Goal: Obtain resource: Download file/media

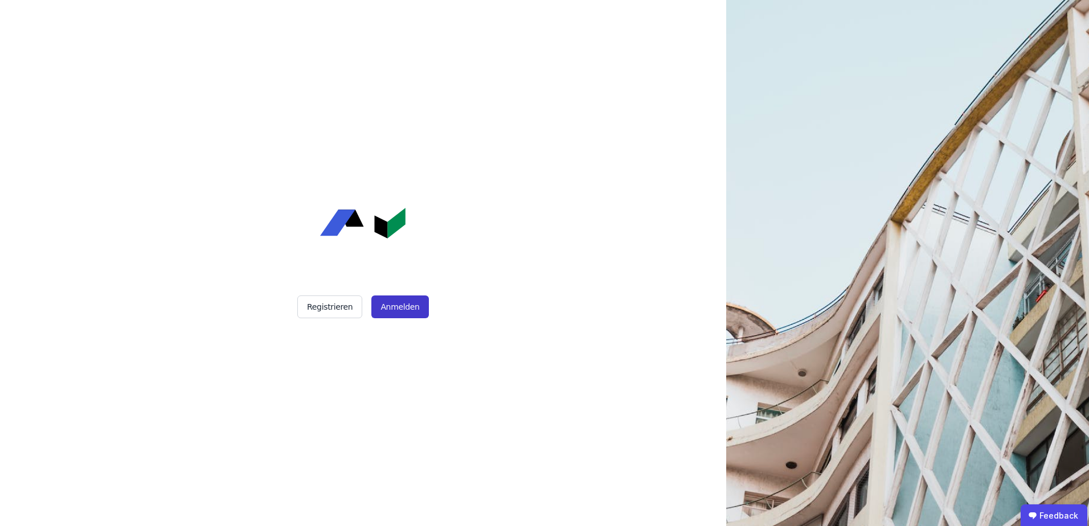
click at [408, 307] on button "Anmelden" at bounding box center [399, 307] width 57 height 23
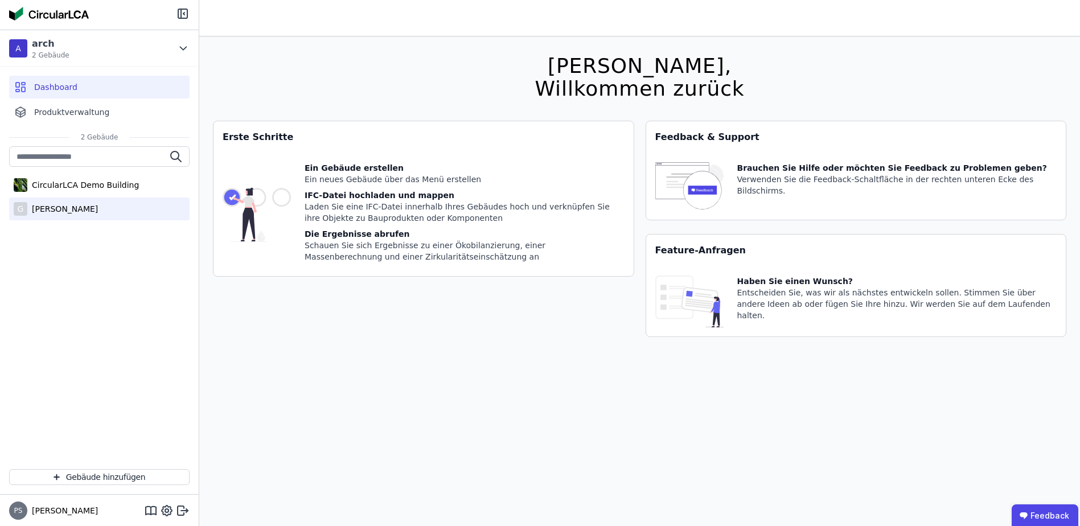
click at [67, 209] on div "[PERSON_NAME]" at bounding box center [62, 208] width 71 height 11
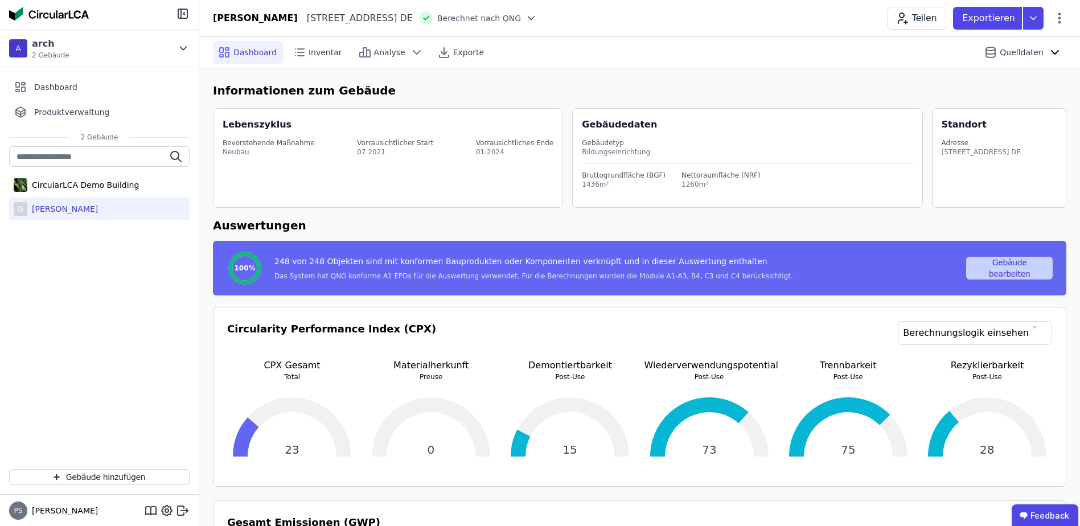
click at [998, 268] on button "Gebäude bearbeiten" at bounding box center [1010, 268] width 87 height 23
select select "**********"
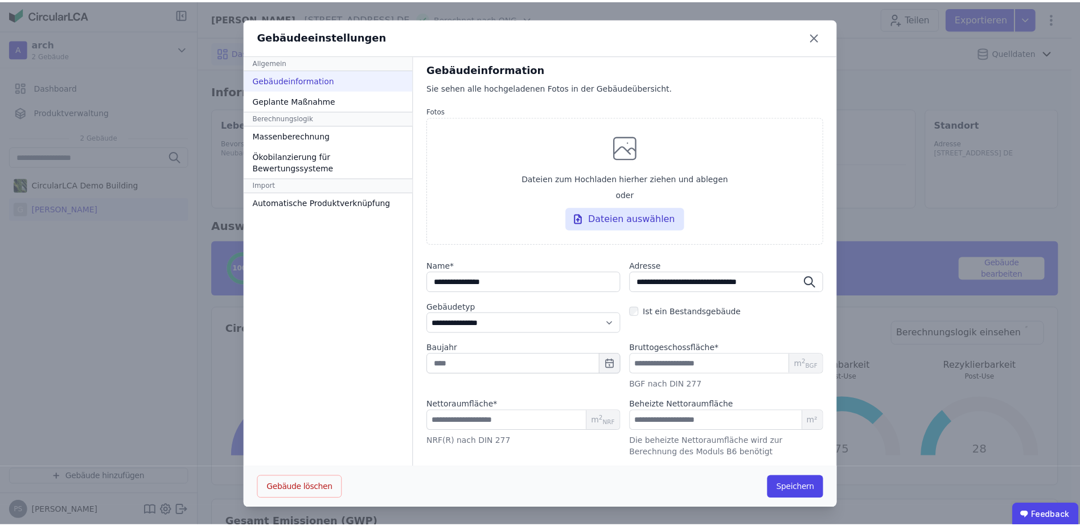
scroll to position [1, 0]
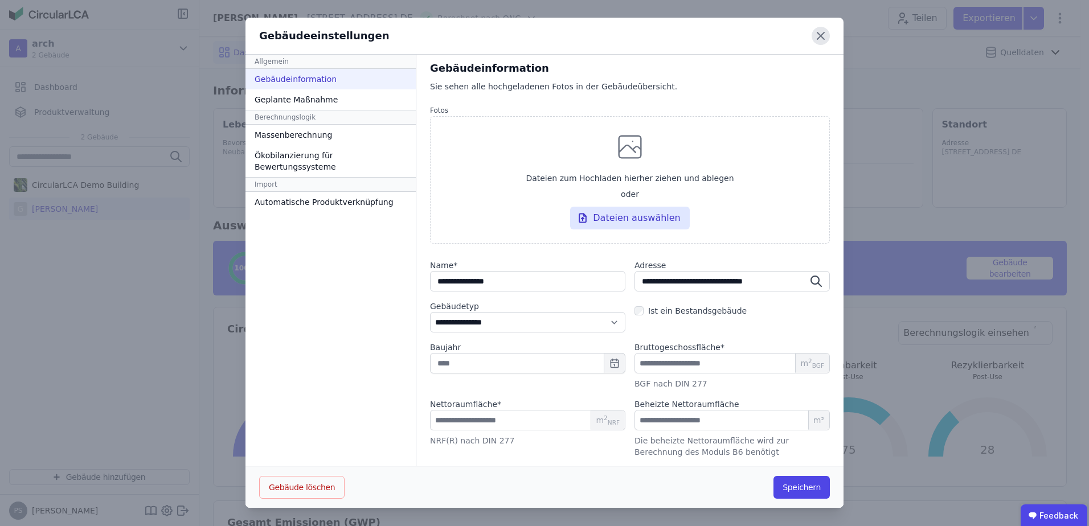
click at [816, 32] on icon at bounding box center [821, 36] width 18 height 18
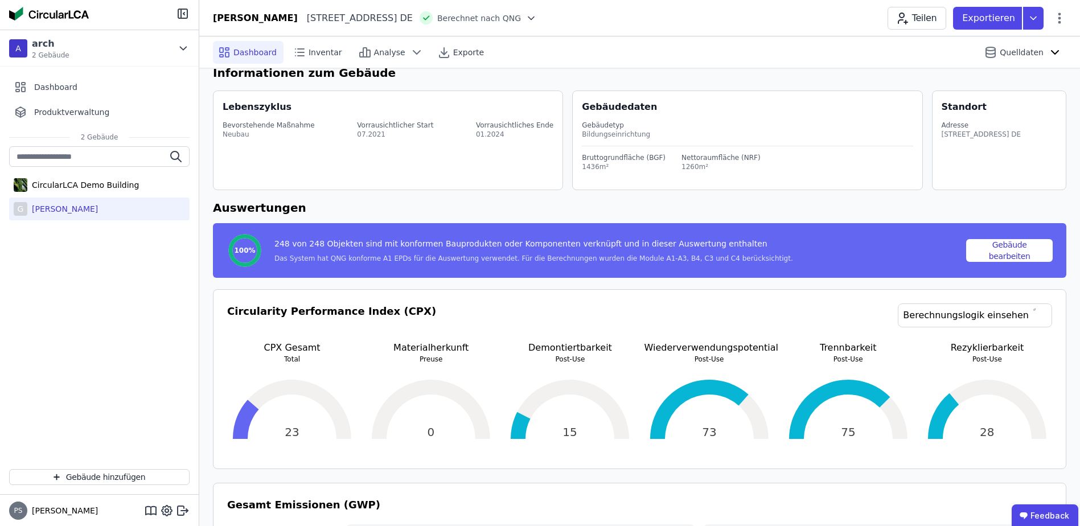
scroll to position [0, 0]
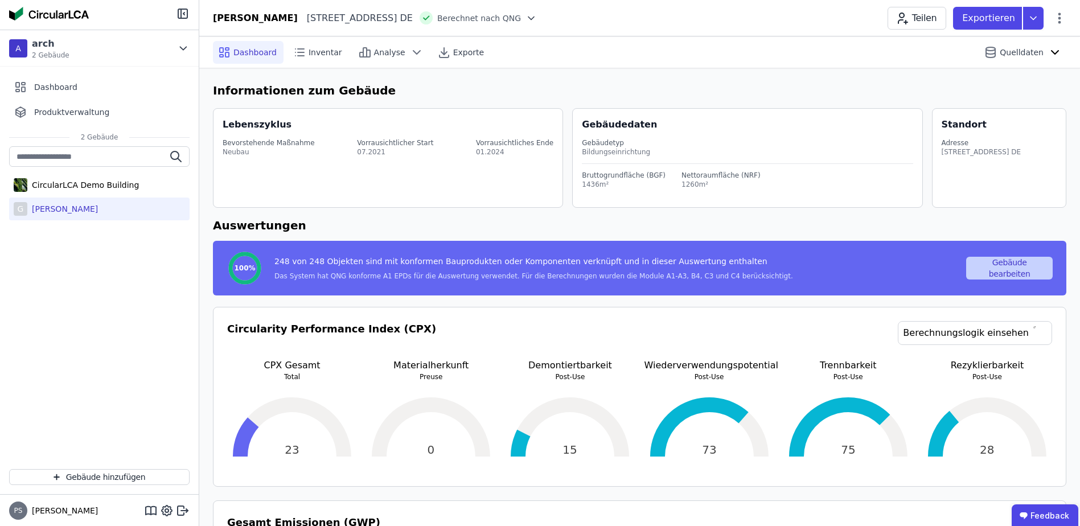
click at [1023, 276] on button "Gebäude bearbeiten" at bounding box center [1010, 268] width 87 height 23
select select "**********"
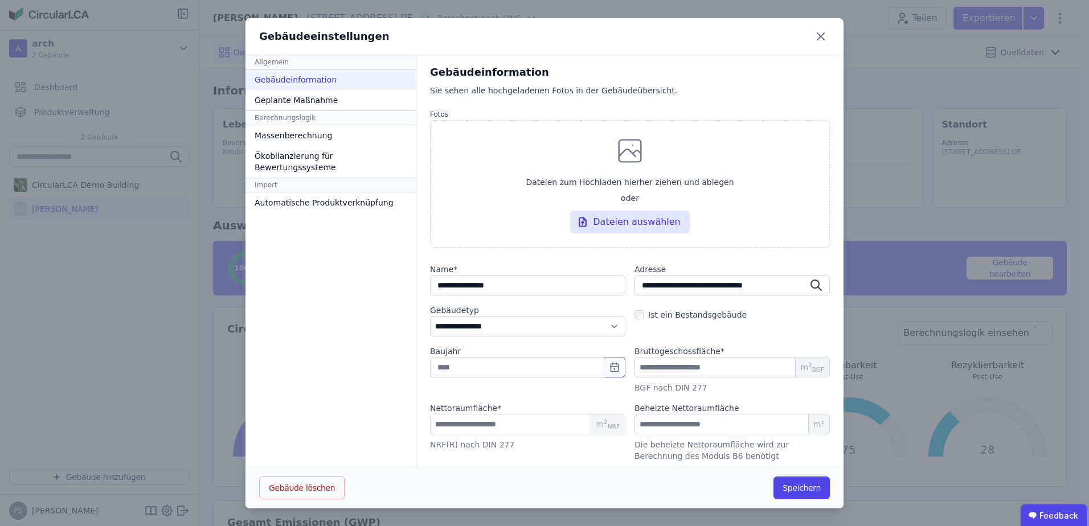
click at [609, 370] on icon "button" at bounding box center [614, 367] width 11 height 11
click at [533, 442] on div "2024" at bounding box center [532, 444] width 36 height 9
type input "****"
click at [800, 493] on button "Speichern" at bounding box center [801, 488] width 56 height 23
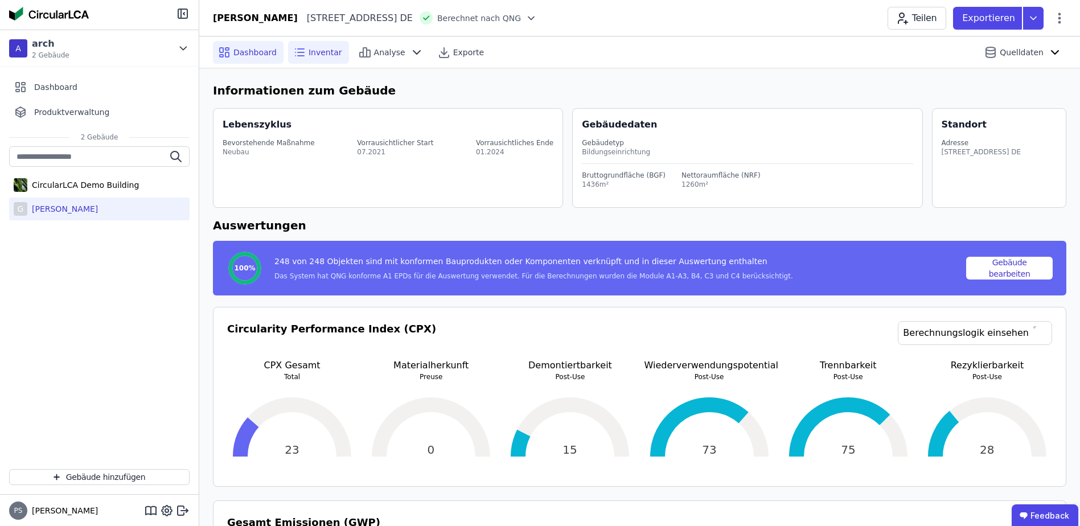
click at [320, 53] on span "Inventar" at bounding box center [326, 52] width 34 height 11
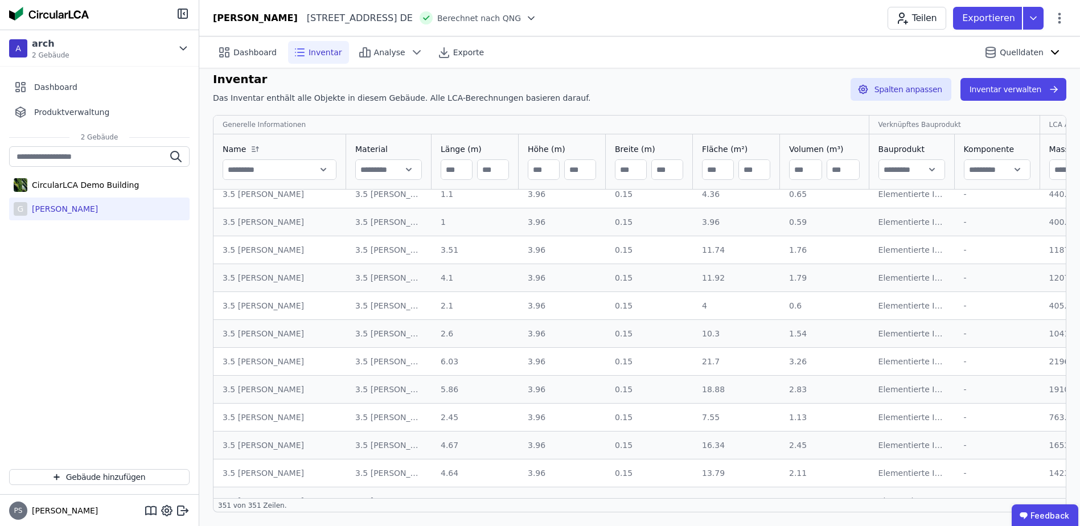
scroll to position [6757, 0]
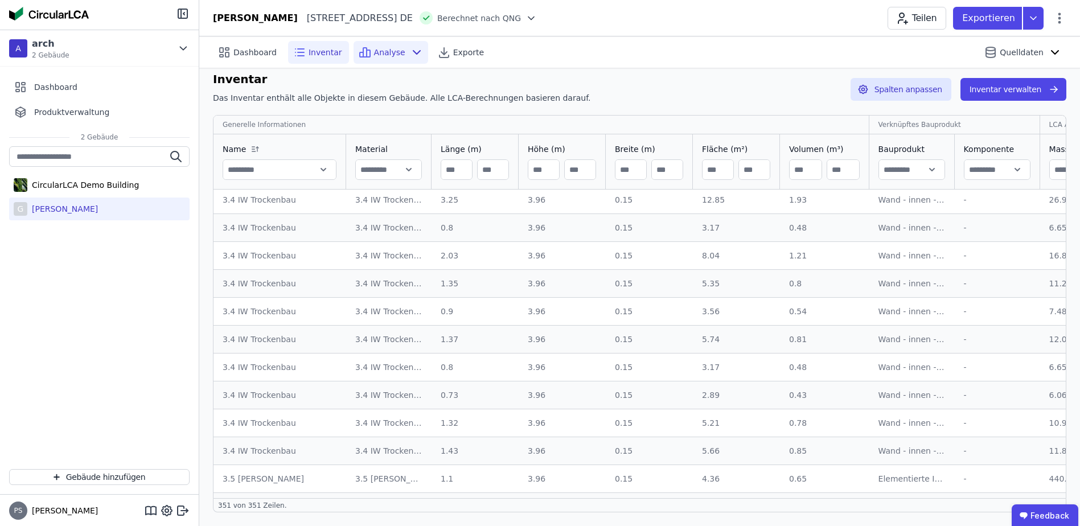
click at [382, 52] on span "Analyse" at bounding box center [389, 52] width 31 height 11
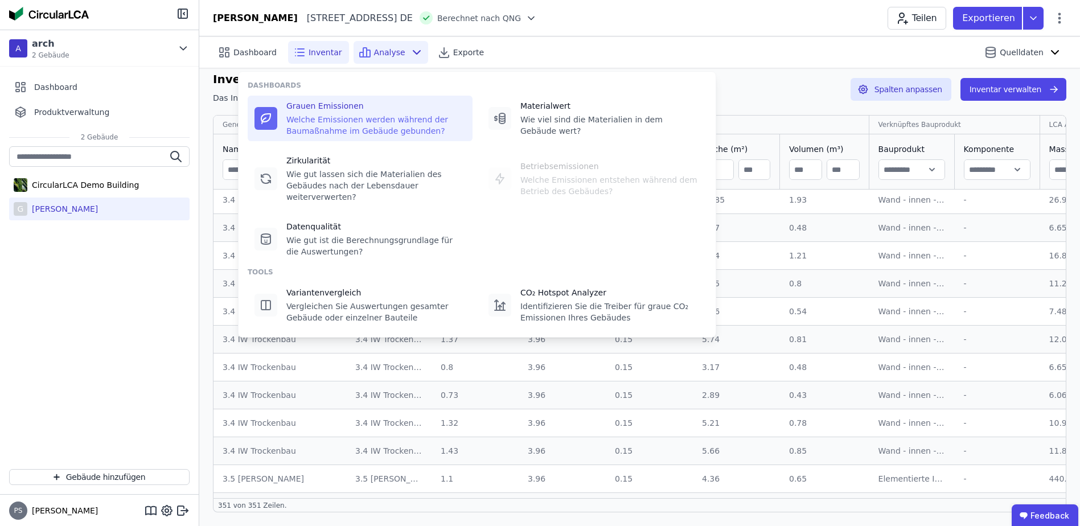
click at [334, 114] on div "Welche Emissionen werden während der Baumaßnahme im Gebäude gebunden?" at bounding box center [375, 125] width 179 height 23
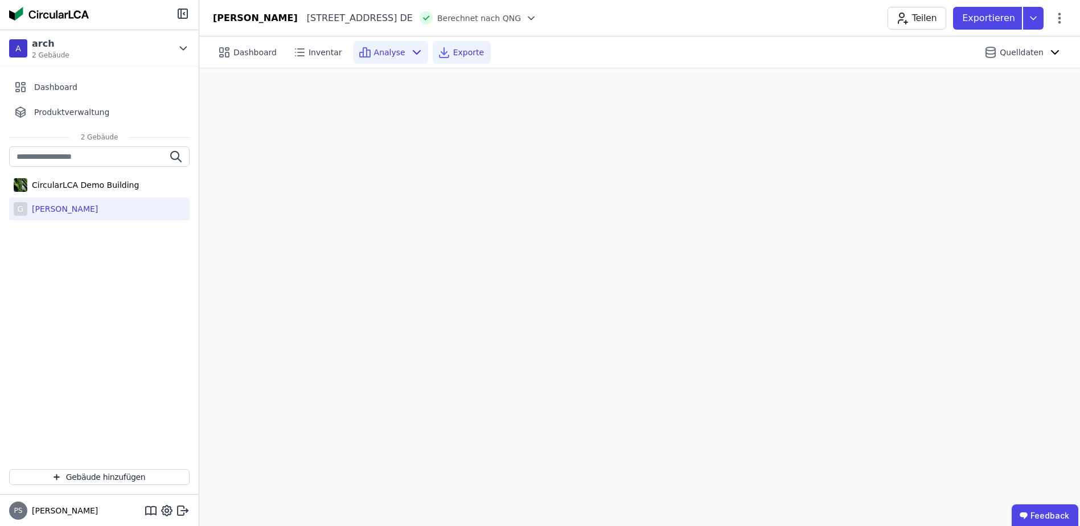
click at [453, 48] on span "Exporte" at bounding box center [468, 52] width 31 height 11
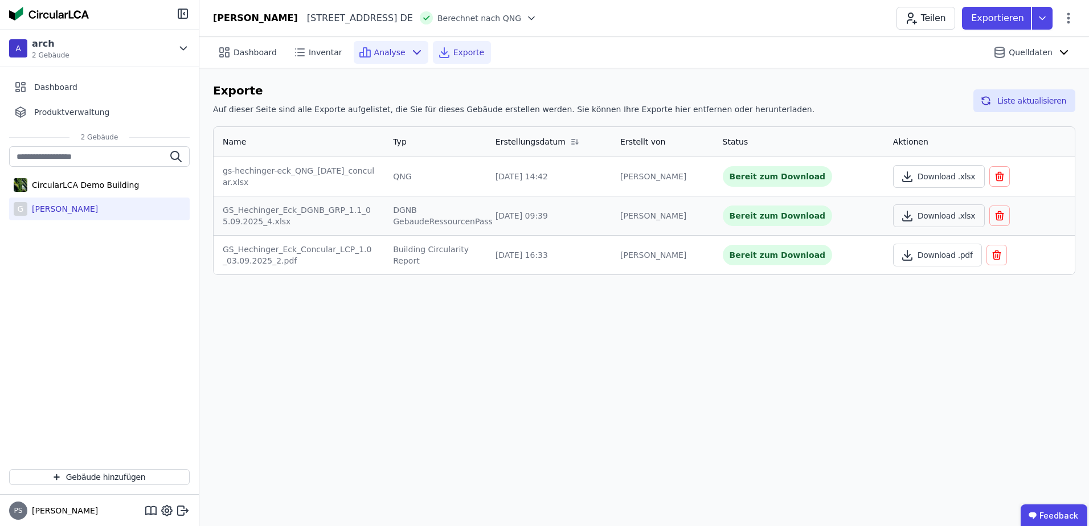
click at [383, 54] on span "Analyse" at bounding box center [389, 52] width 31 height 11
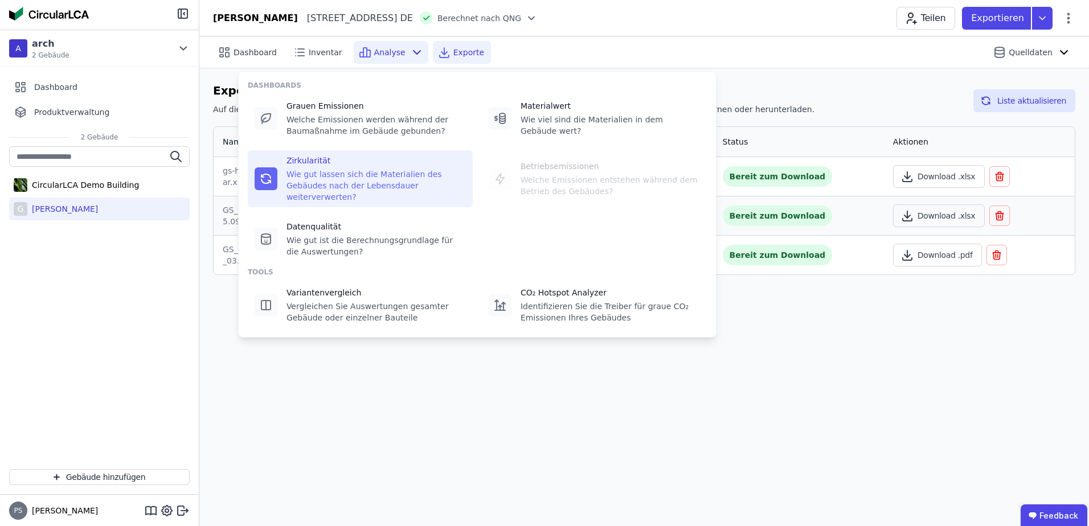
click at [317, 167] on div "Zirkularität Wie gut lassen sich die Materialien des Gebäudes nach der Lebensda…" at bounding box center [375, 179] width 179 height 48
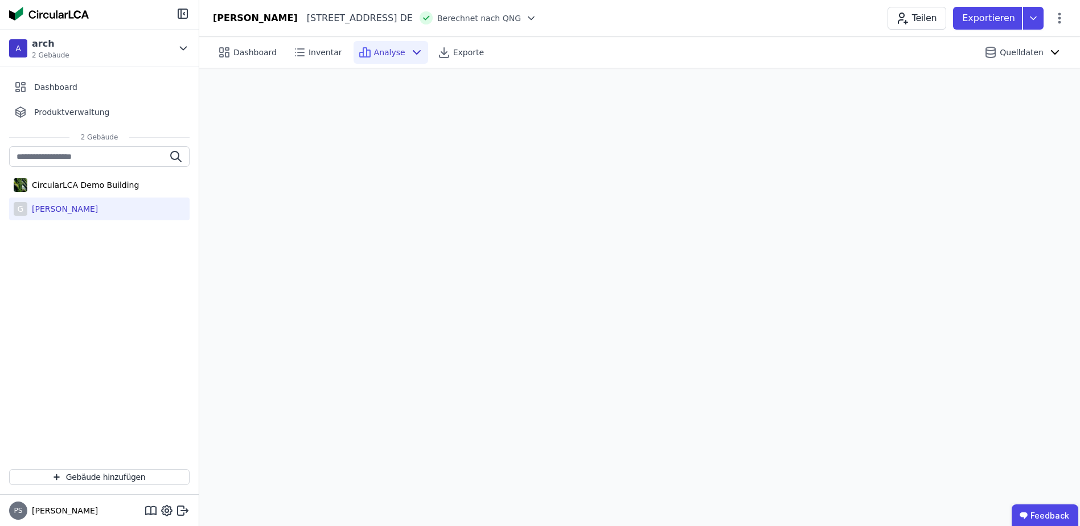
scroll to position [32, 0]
click at [309, 52] on span "Inventar" at bounding box center [326, 52] width 34 height 11
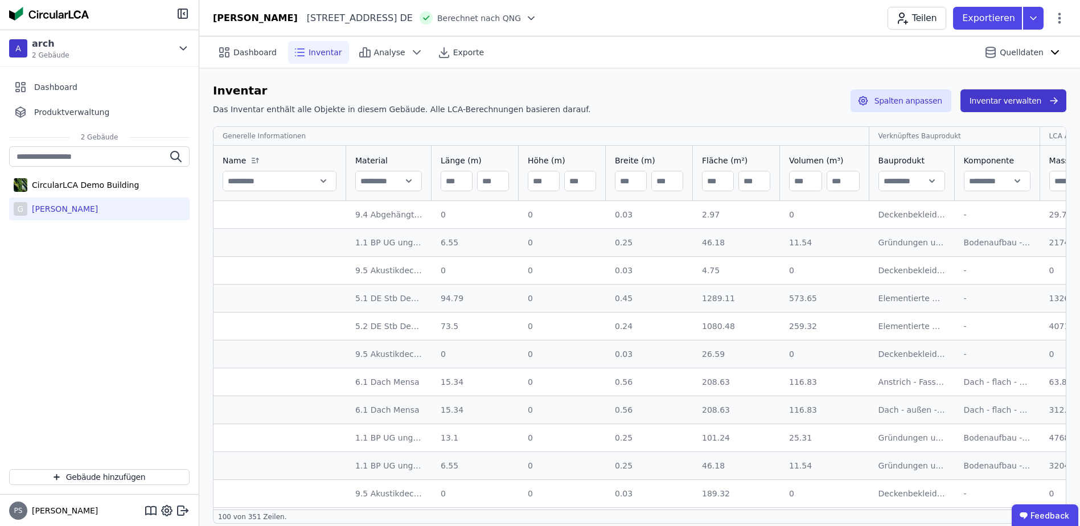
click at [1009, 101] on button "Inventar verwalten" at bounding box center [1014, 100] width 106 height 23
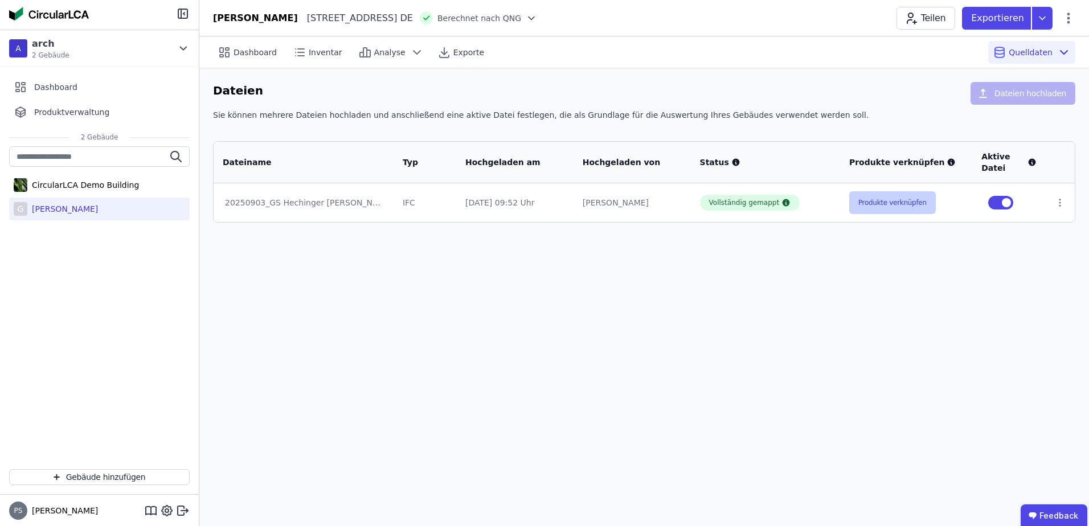
click at [890, 207] on button "Produkte verknüpfen" at bounding box center [892, 202] width 87 height 23
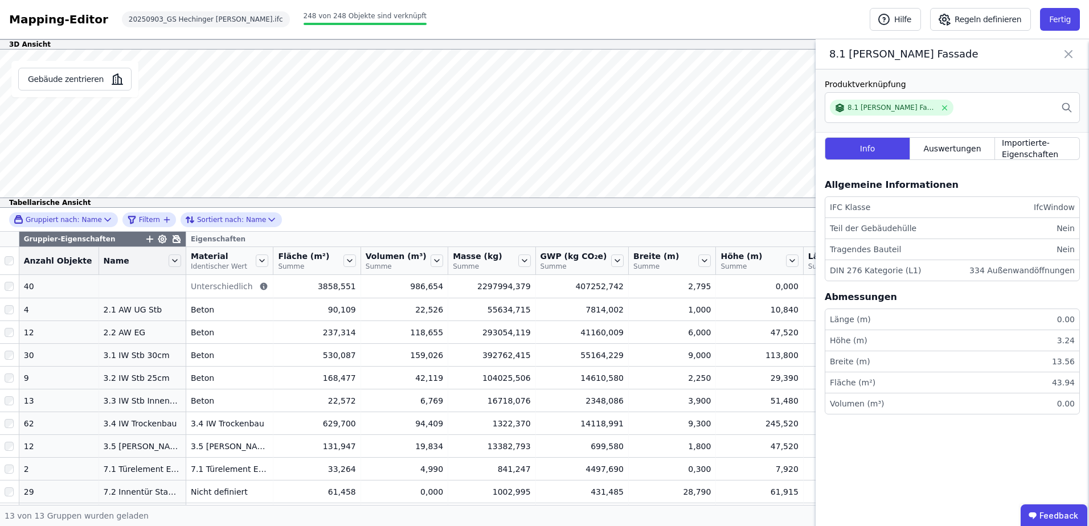
click at [1070, 52] on icon at bounding box center [1069, 54] width 14 height 16
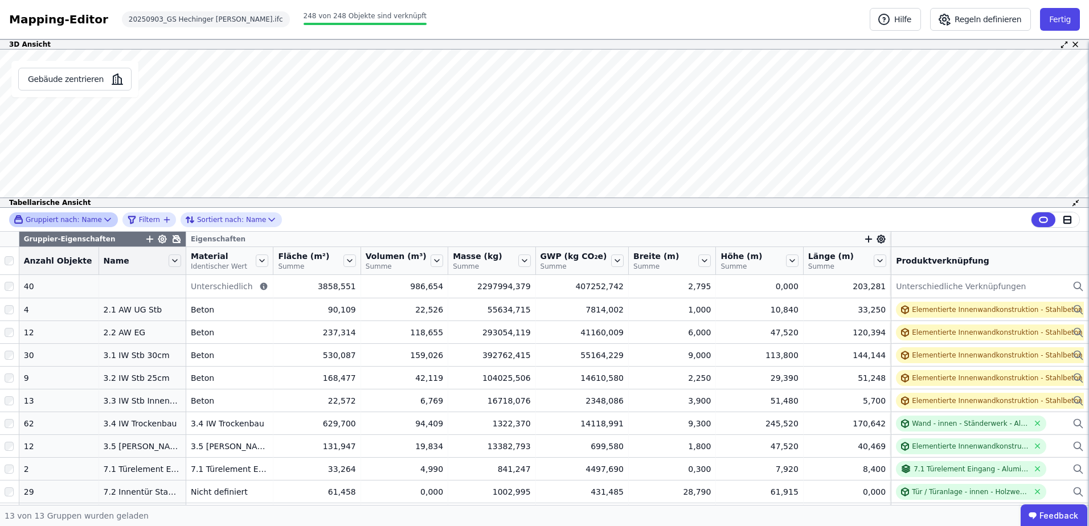
click at [103, 218] on icon at bounding box center [107, 219] width 11 height 11
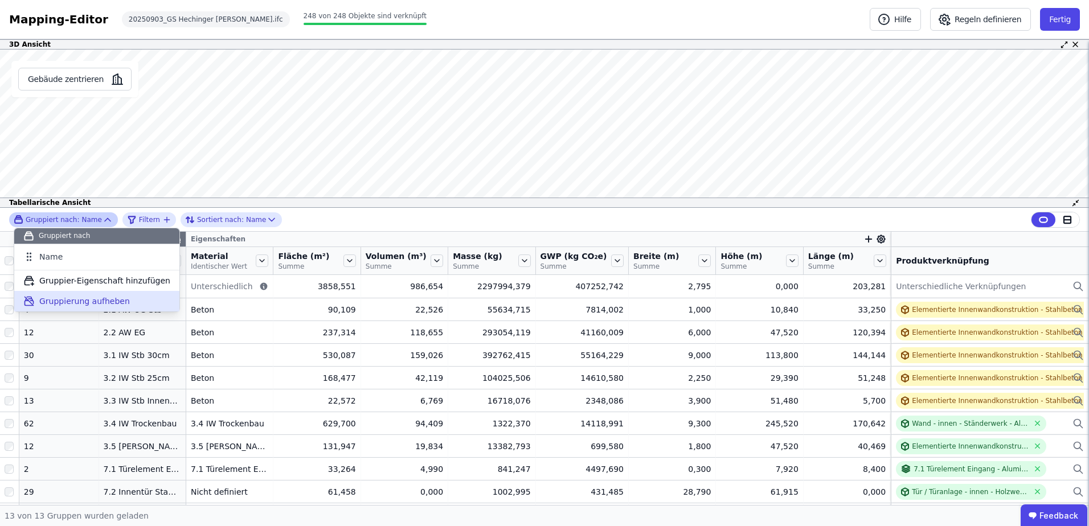
click at [77, 304] on span "Gruppierung aufheben" at bounding box center [84, 301] width 91 height 11
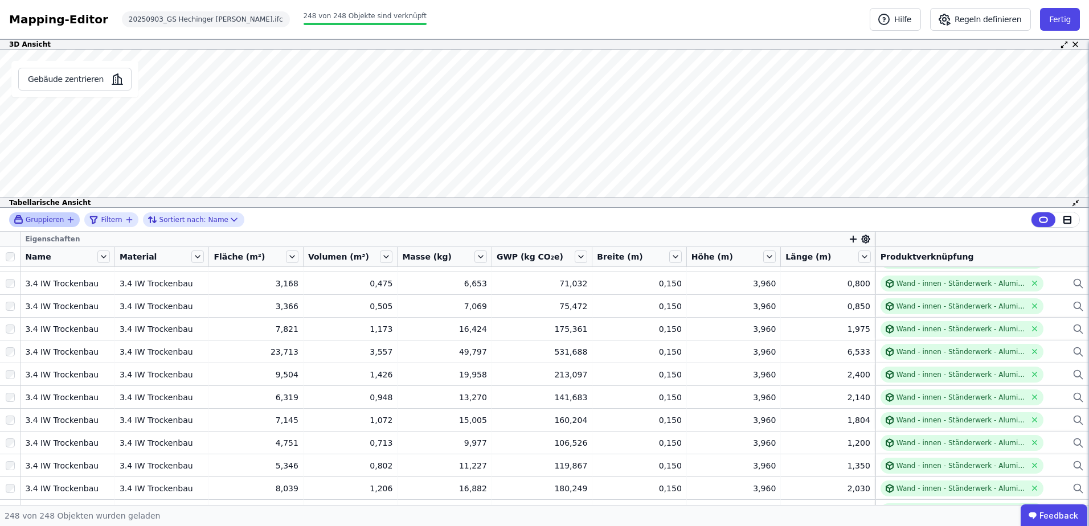
scroll to position [3428, 0]
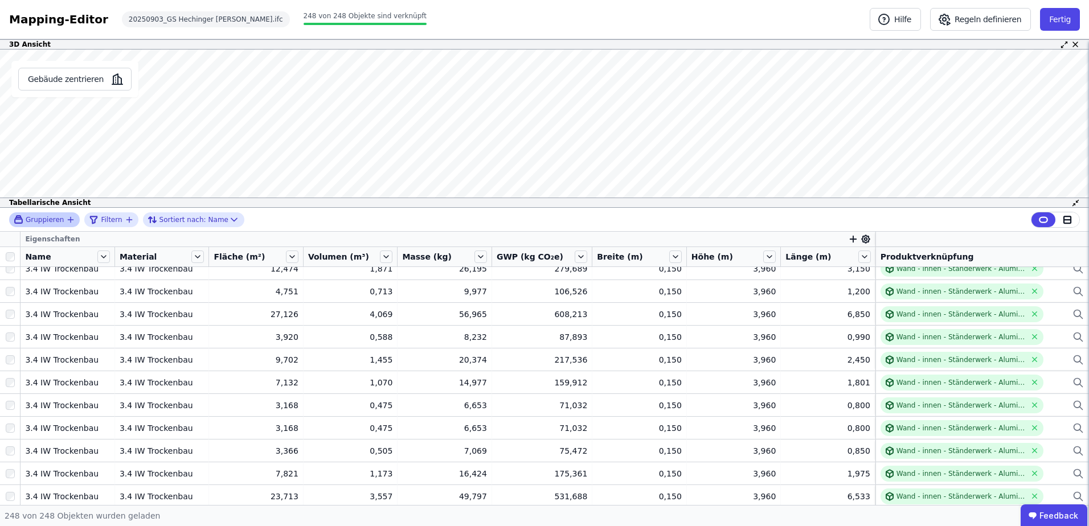
click at [71, 221] on icon "button" at bounding box center [71, 219] width 0 height 5
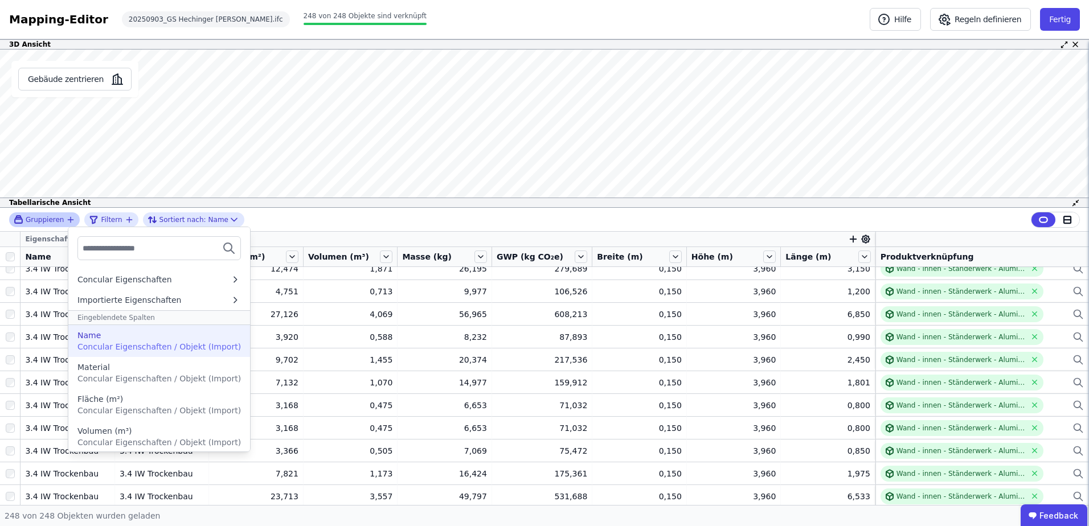
click at [100, 342] on span "Concular Eigenschaften / Objekt (Import)" at bounding box center [158, 346] width 163 height 9
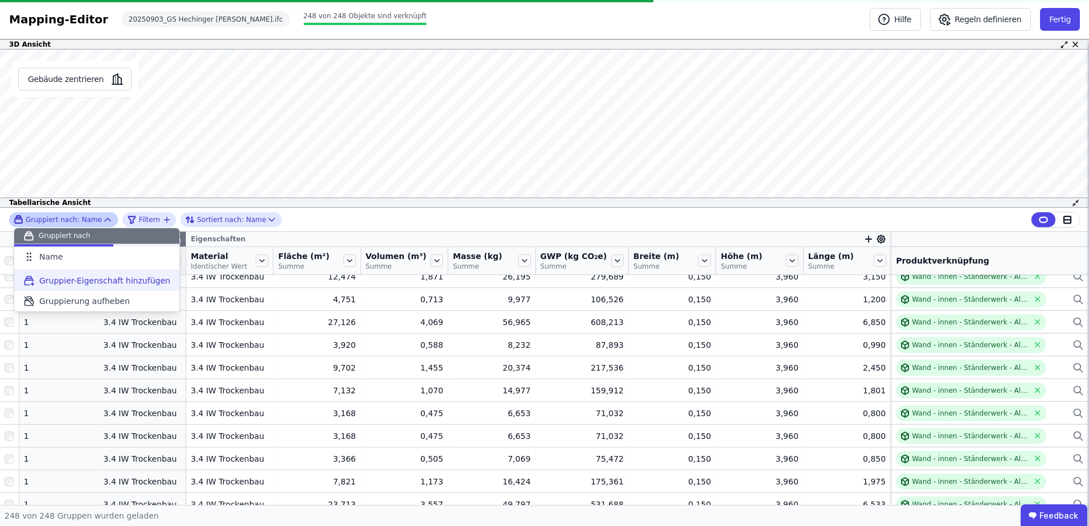
scroll to position [0, 0]
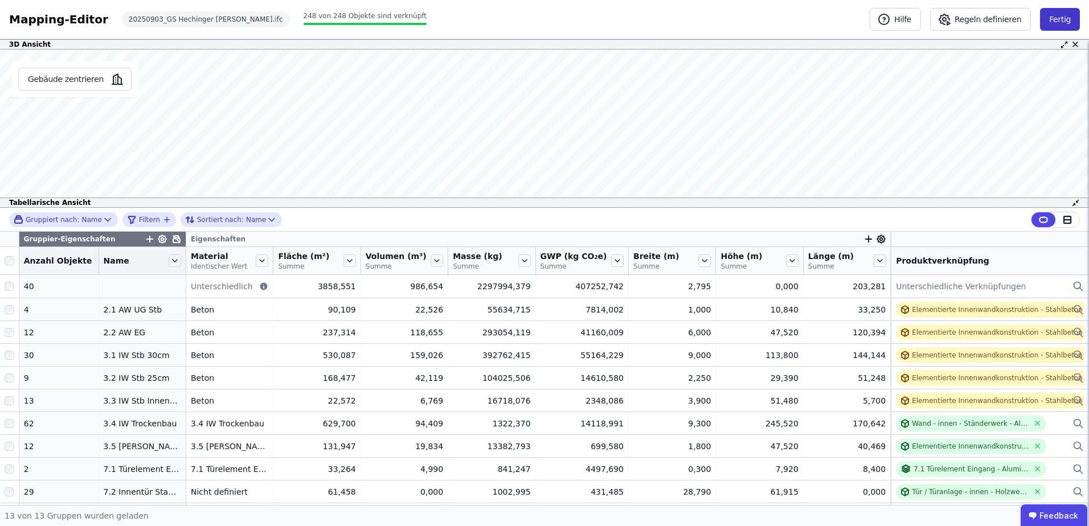
click at [1058, 18] on button "Fertig" at bounding box center [1060, 19] width 40 height 23
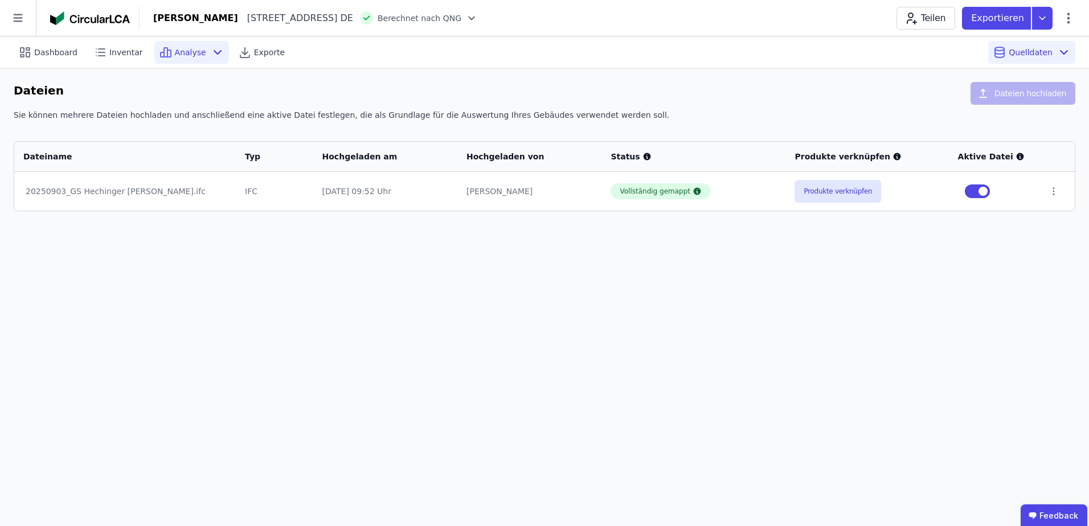
click at [175, 51] on span "Analyse" at bounding box center [190, 52] width 31 height 11
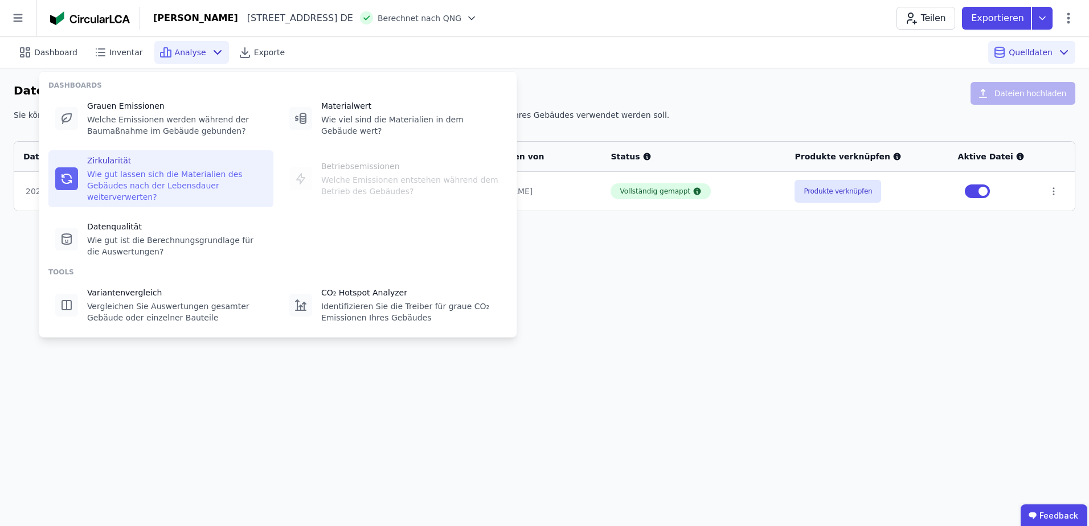
click at [117, 173] on div "Wie gut lassen sich die Materialien des Gebäudes nach der Lebensdauer weiterver…" at bounding box center [176, 186] width 179 height 34
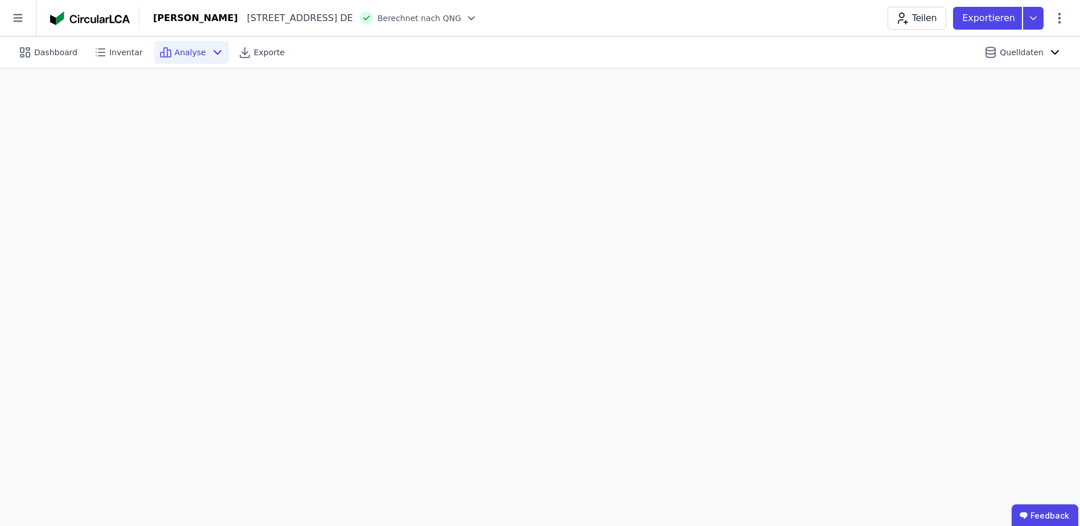
click at [175, 51] on span "Analyse" at bounding box center [190, 52] width 31 height 11
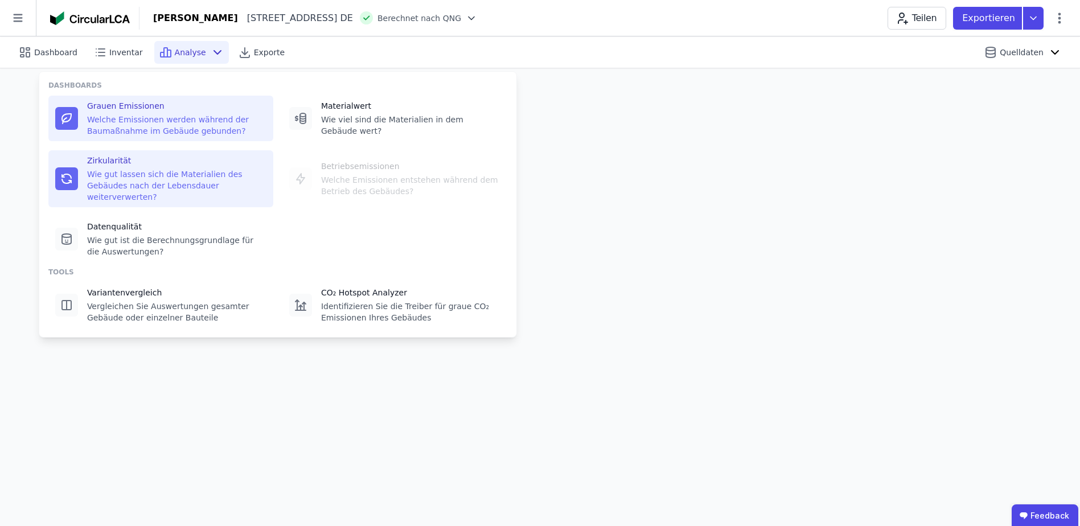
click at [139, 113] on div "Grauen Emissionen Welche Emissionen werden während der Baumaßnahme im Gebäude g…" at bounding box center [176, 118] width 179 height 36
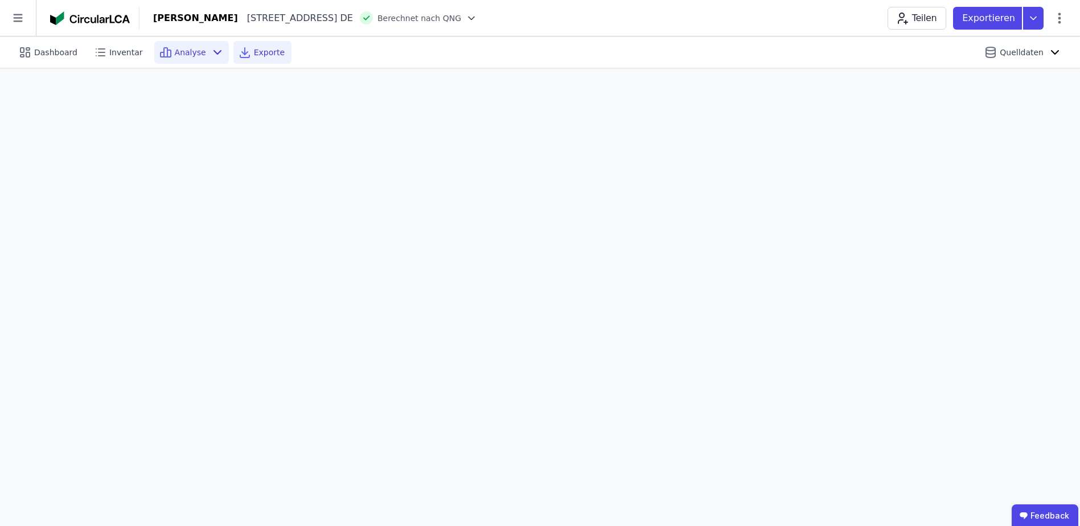
click at [256, 52] on span "Exporte" at bounding box center [269, 52] width 31 height 11
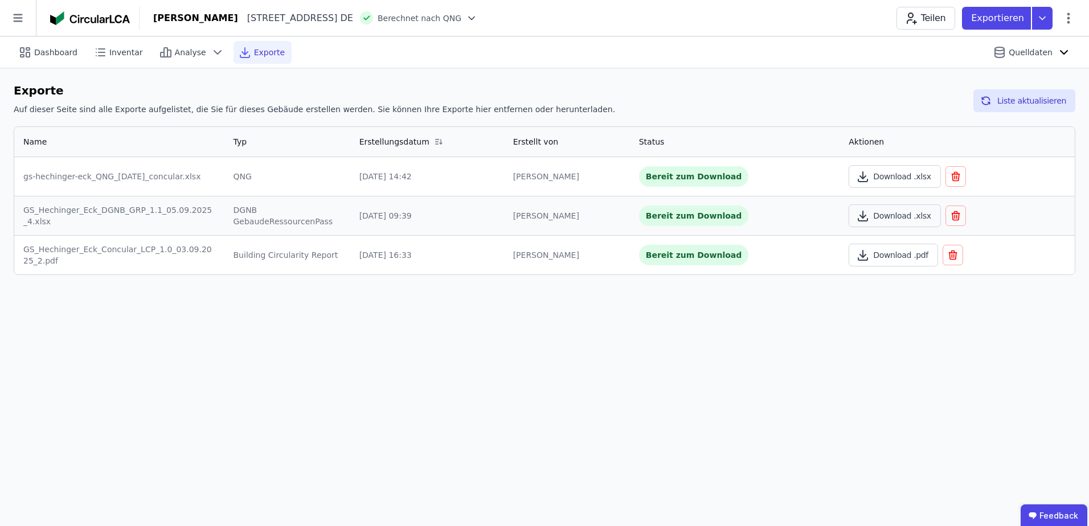
click at [667, 176] on div "Bereit zum Download" at bounding box center [694, 176] width 110 height 21
click at [895, 214] on button "Download .xlsx" at bounding box center [895, 215] width 92 height 23
click at [885, 177] on button "Download .xlsx" at bounding box center [895, 176] width 92 height 23
click at [892, 255] on button "Download .pdf" at bounding box center [893, 255] width 89 height 23
click at [903, 258] on button "Download .pdf" at bounding box center [893, 255] width 89 height 23
